Goal: Task Accomplishment & Management: Manage account settings

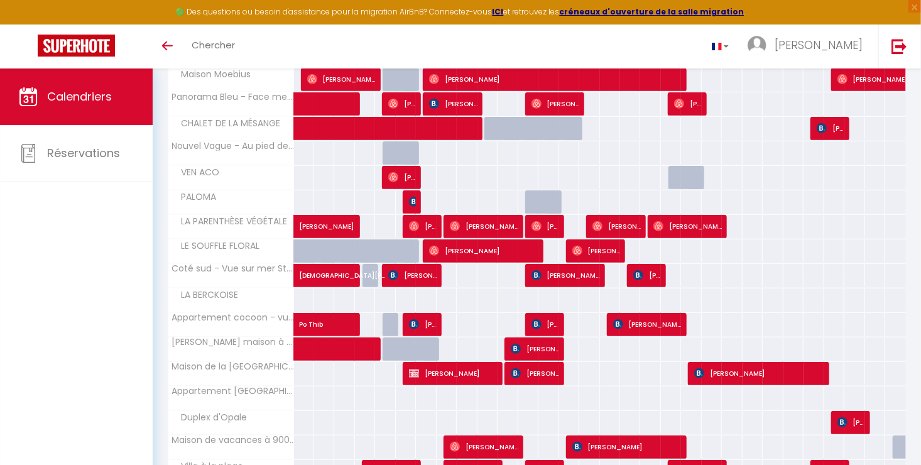
scroll to position [249, 0]
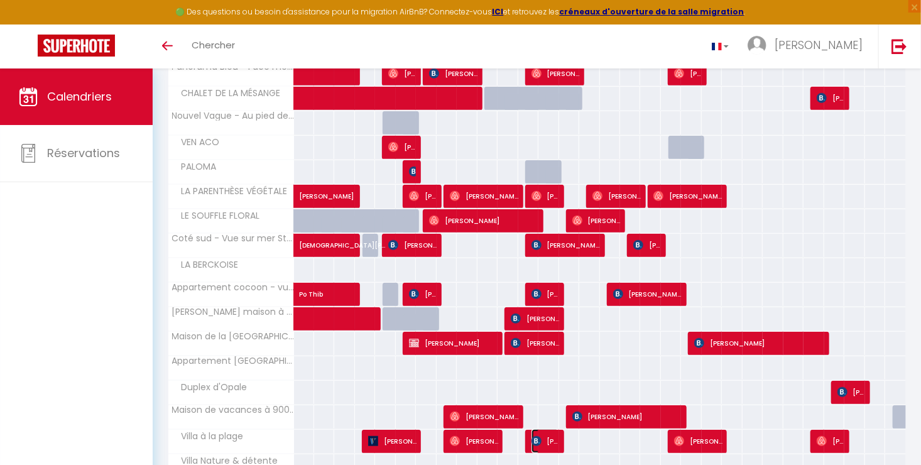
click at [544, 434] on span "[PERSON_NAME]" at bounding box center [546, 441] width 28 height 24
select select "OK"
select select "KO"
select select "0"
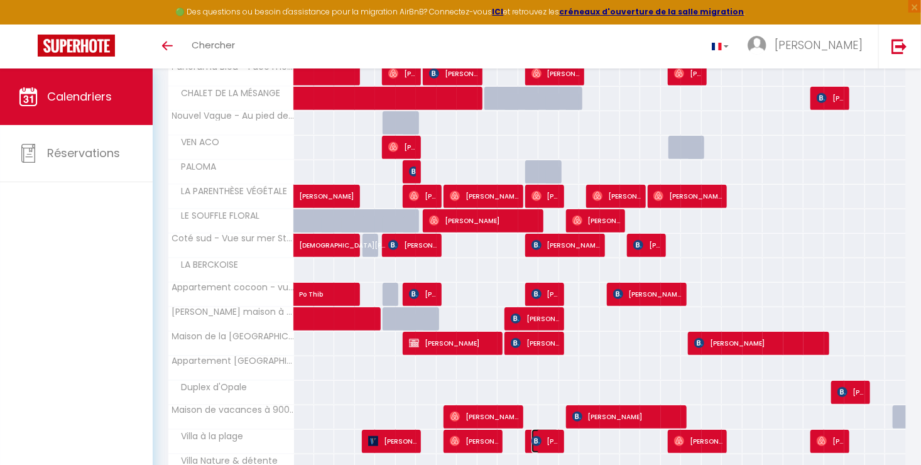
select select "1"
select select
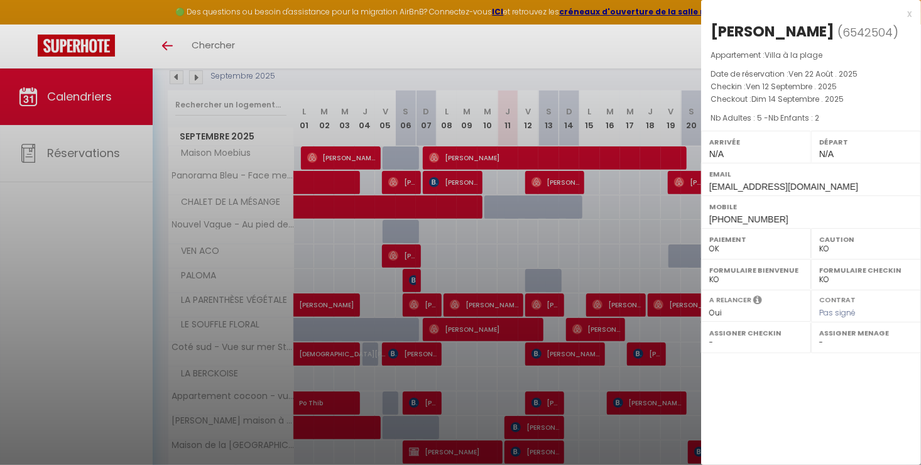
scroll to position [111, 0]
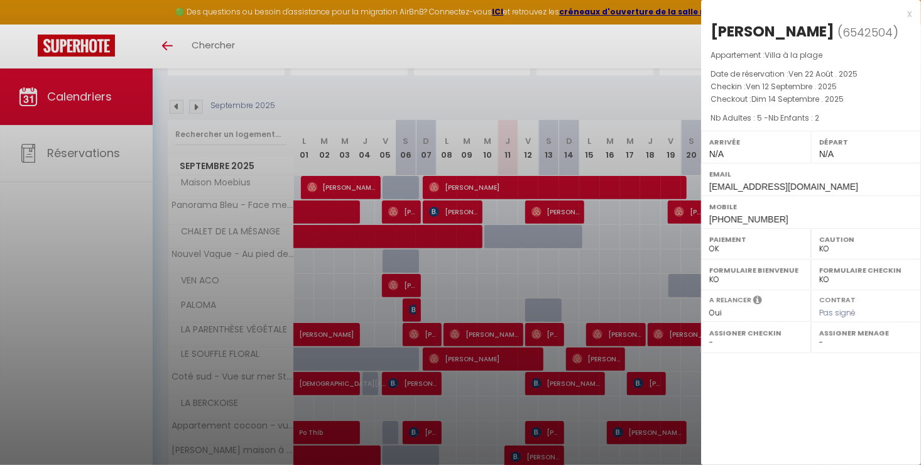
click at [544, 434] on div at bounding box center [460, 232] width 921 height 465
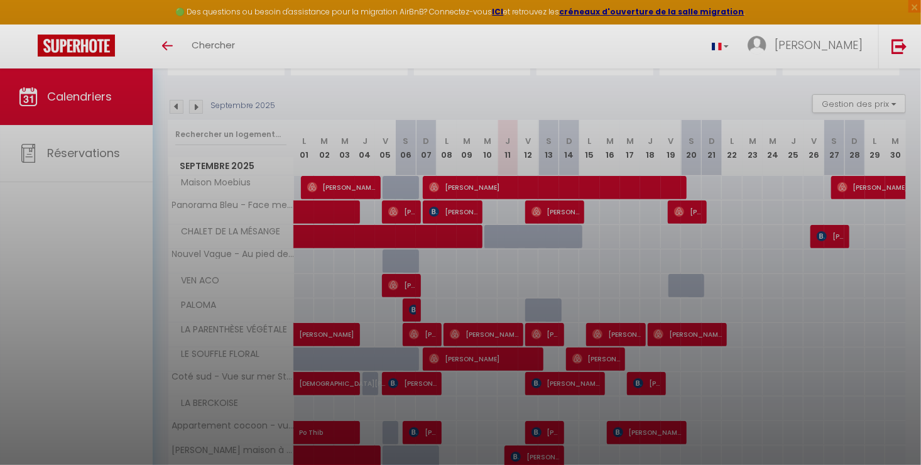
click at [630, 229] on body "🟢 Des questions ou besoin d'assistance pour la migration AirBnB? Connectez-vous…" at bounding box center [460, 338] width 921 height 760
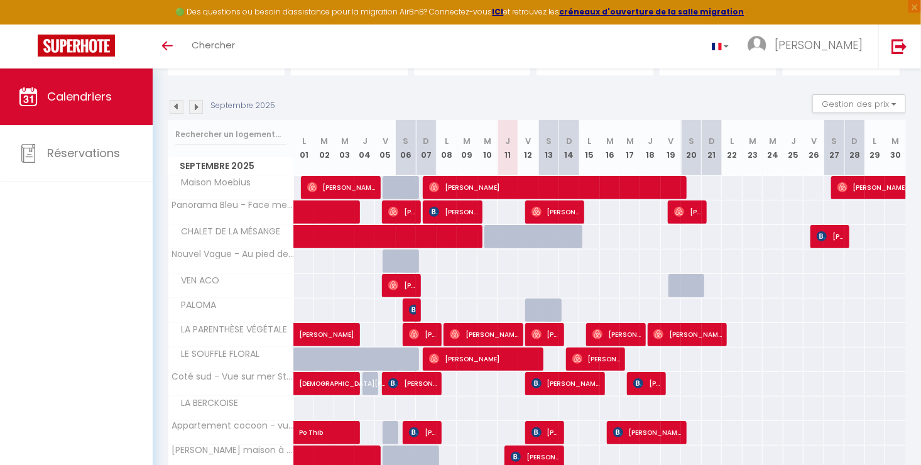
scroll to position [110, 0]
